Goal: Transaction & Acquisition: Book appointment/travel/reservation

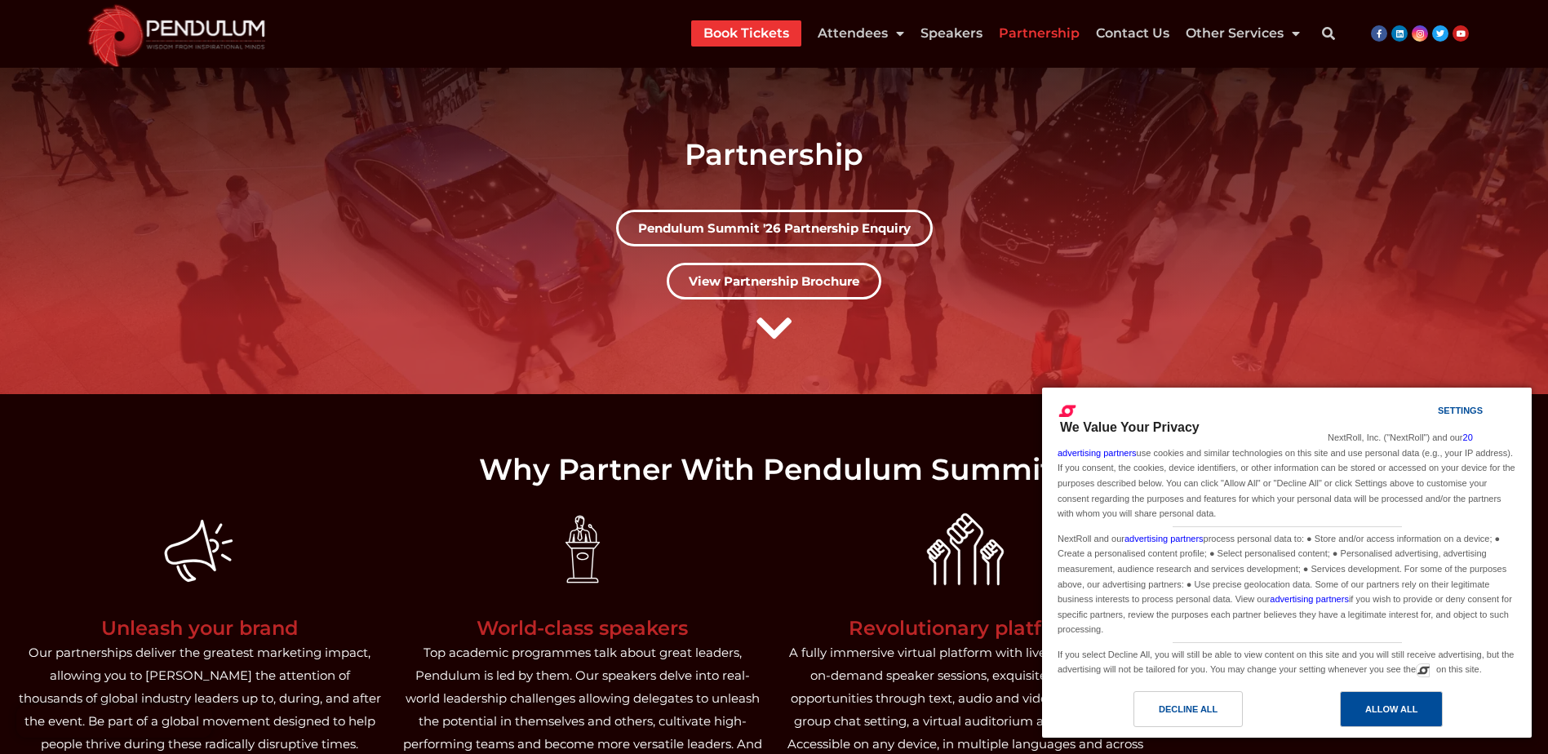
click at [1396, 703] on div "Allow All" at bounding box center [1391, 709] width 52 height 18
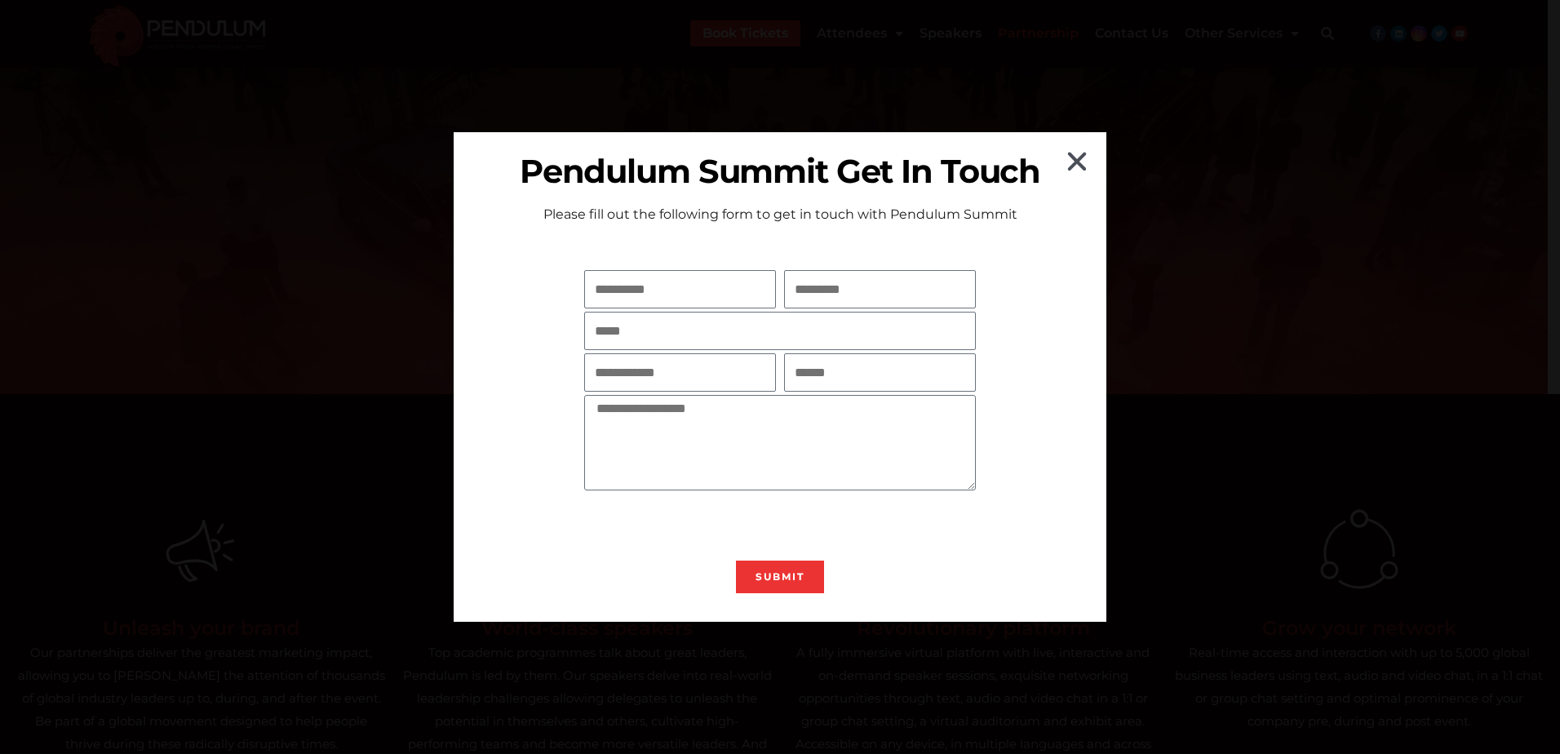
click at [1073, 162] on icon "Close" at bounding box center [1077, 161] width 26 height 26
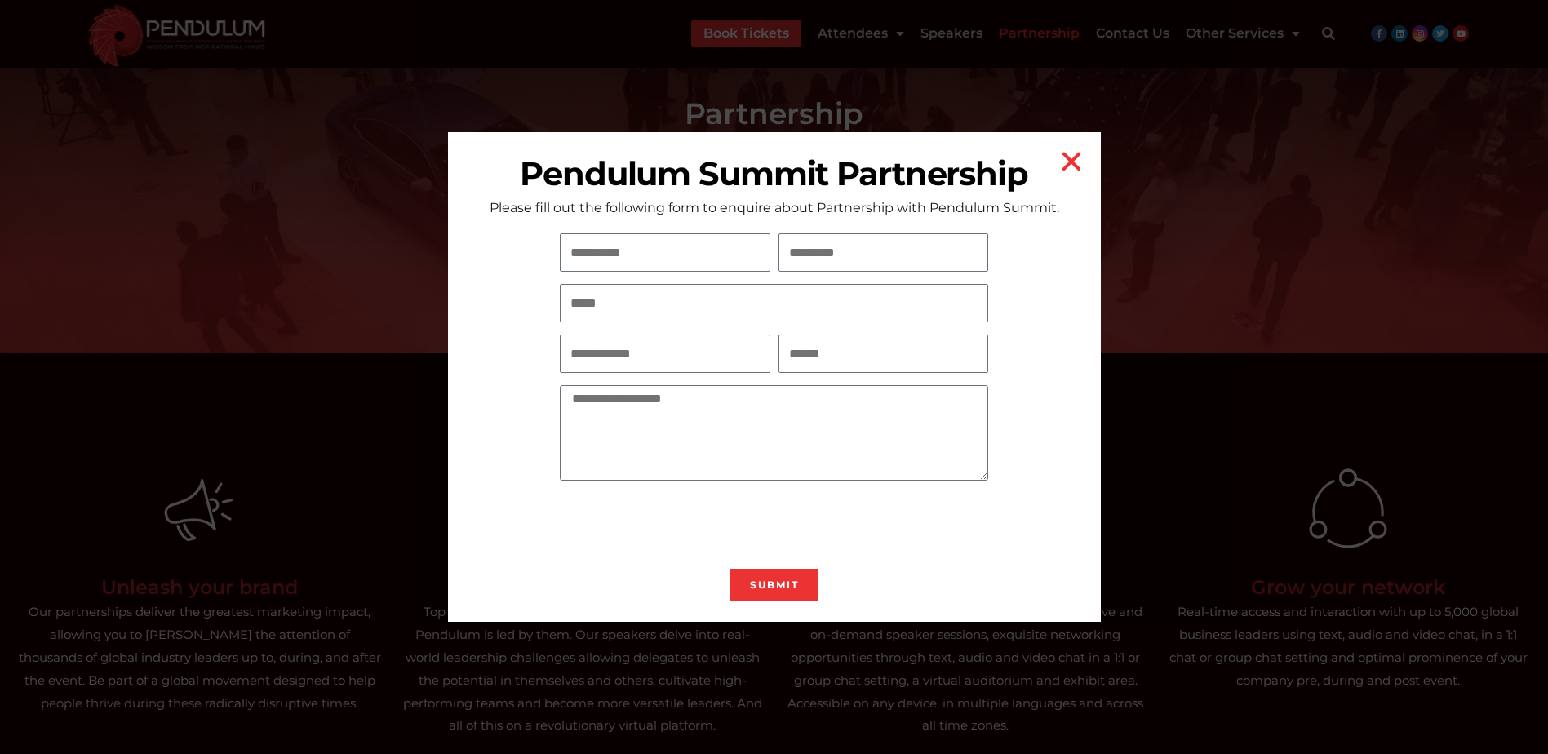
scroll to position [82, 0]
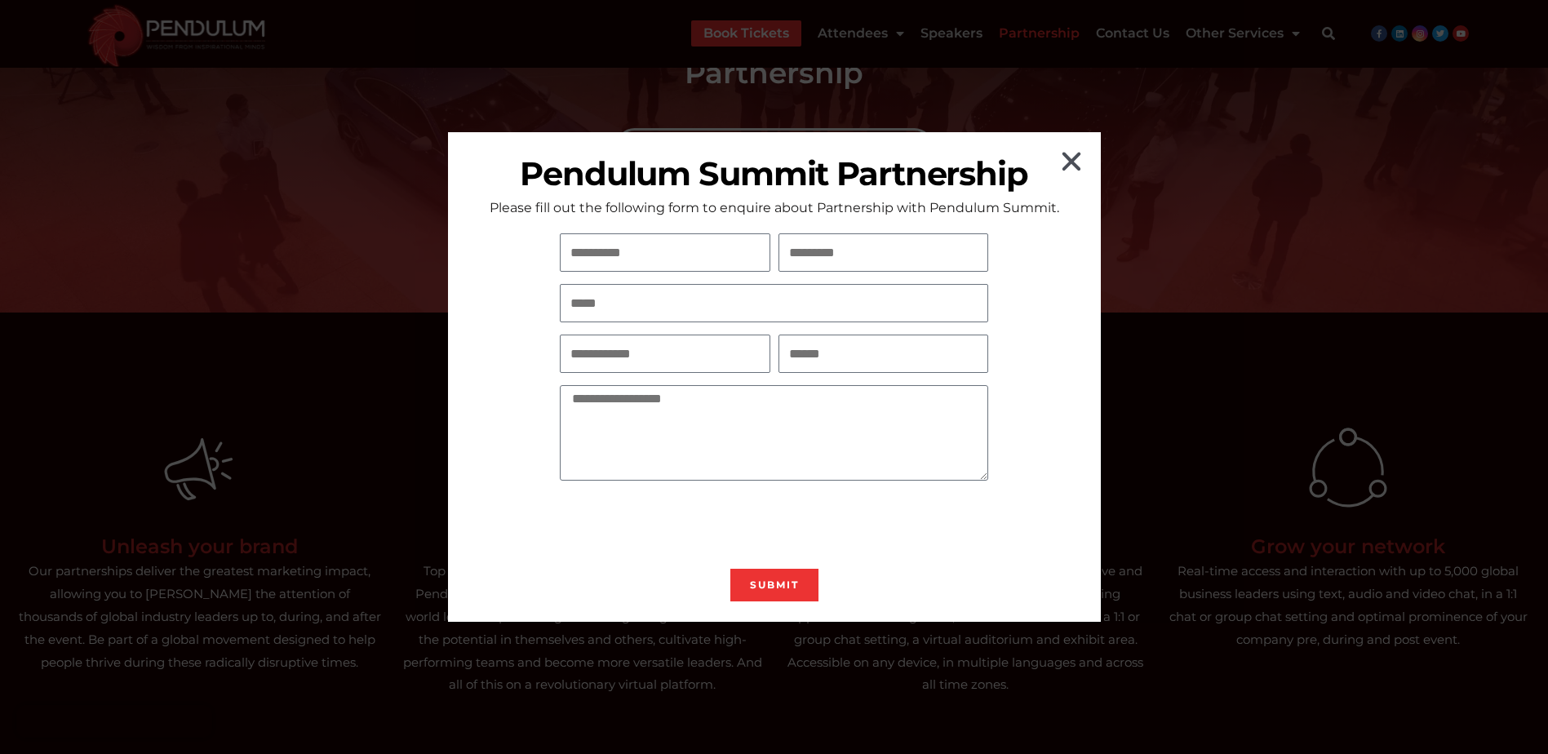
click at [1078, 167] on icon "Close" at bounding box center [1071, 161] width 26 height 26
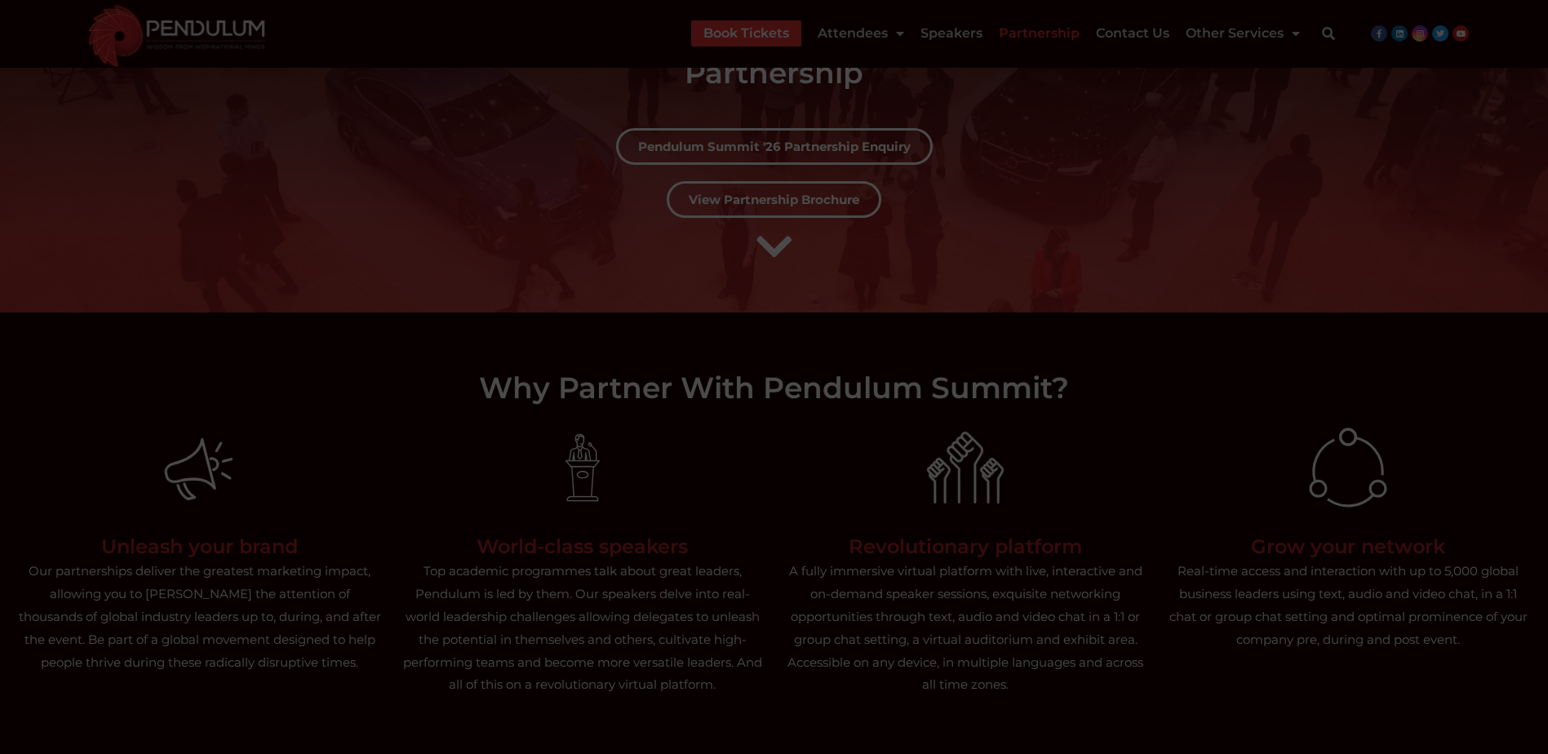
click at [1074, 155] on icon "Close" at bounding box center [1071, 161] width 26 height 26
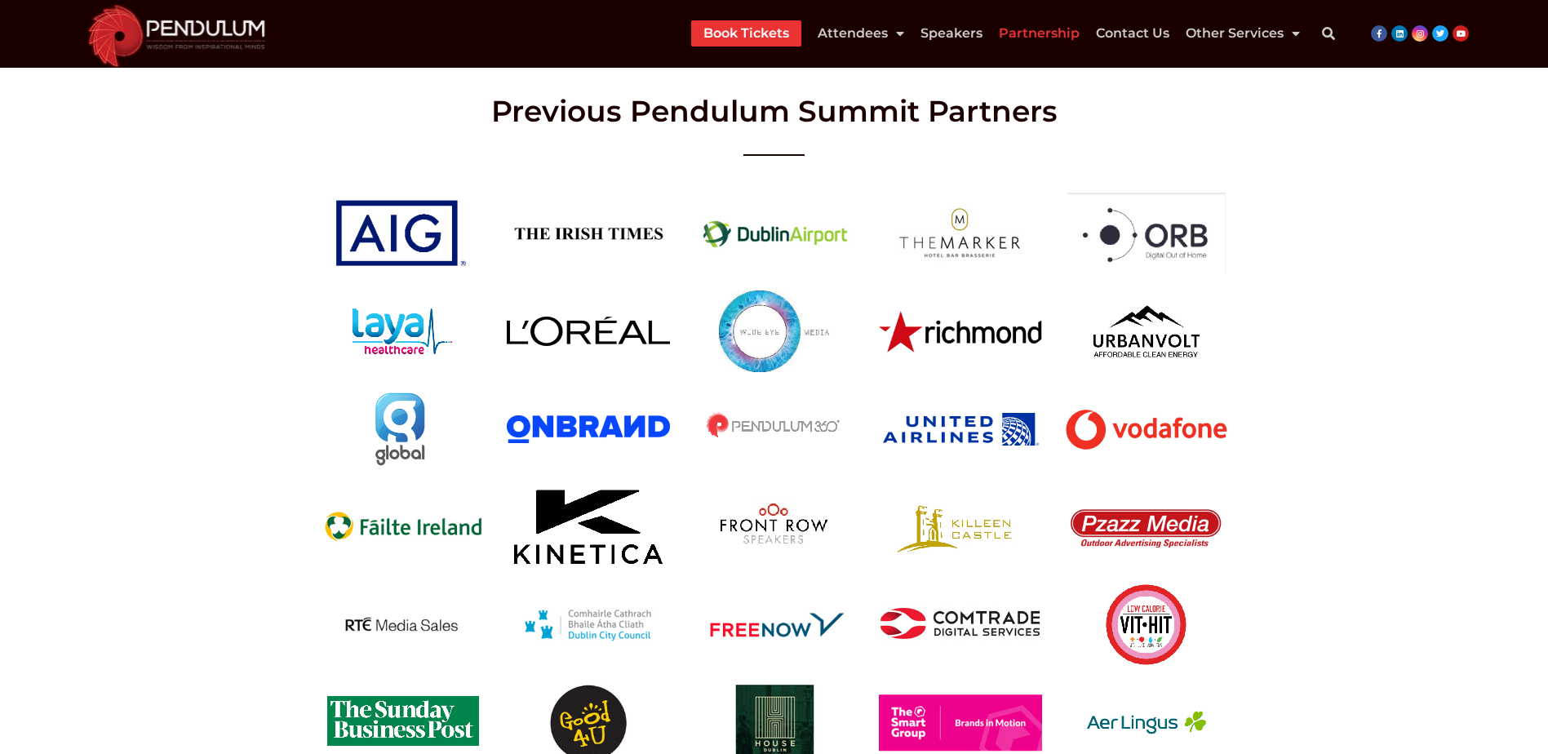
scroll to position [3182, 0]
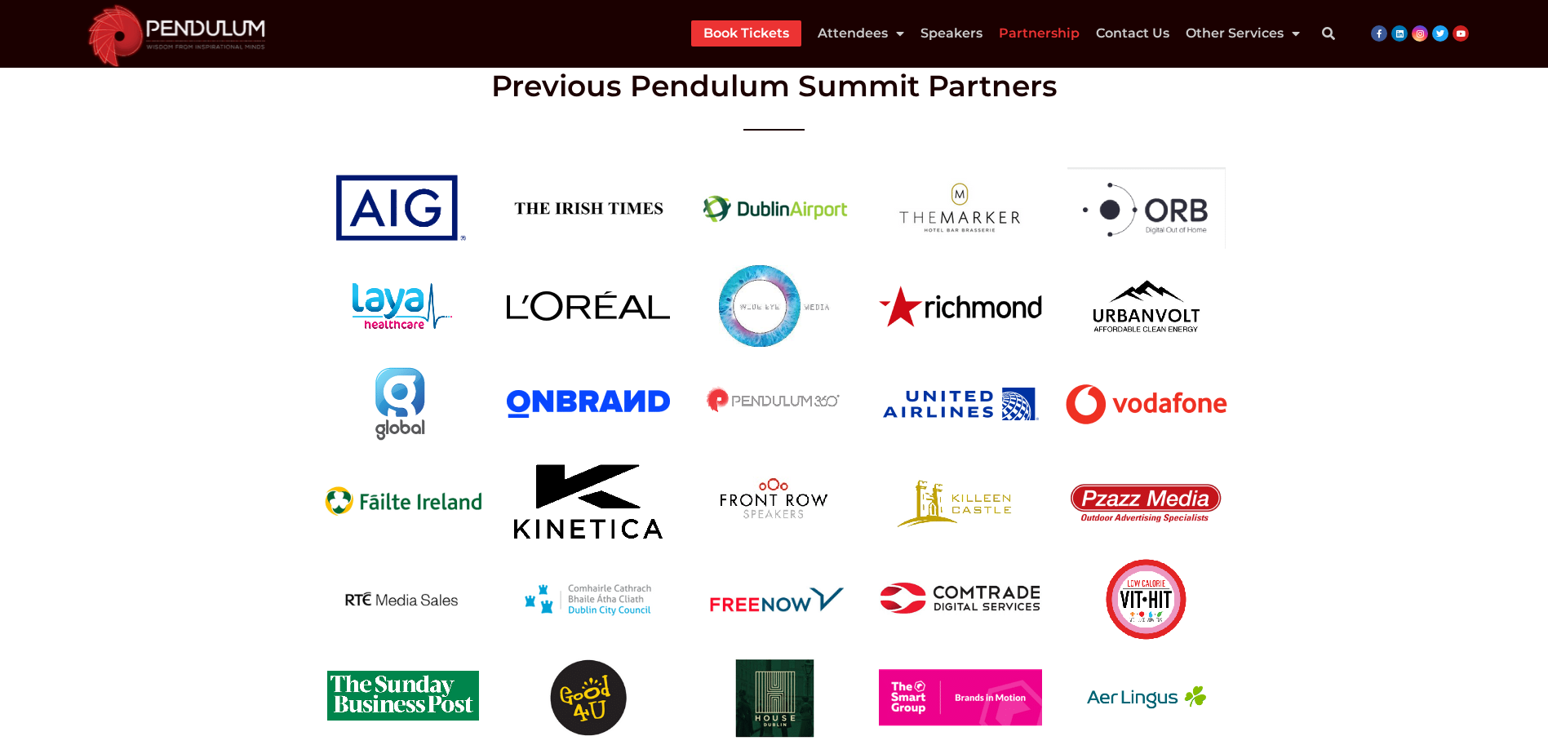
click at [719, 28] on link "Book Tickets" at bounding box center [746, 33] width 86 height 26
